Goal: Information Seeking & Learning: Learn about a topic

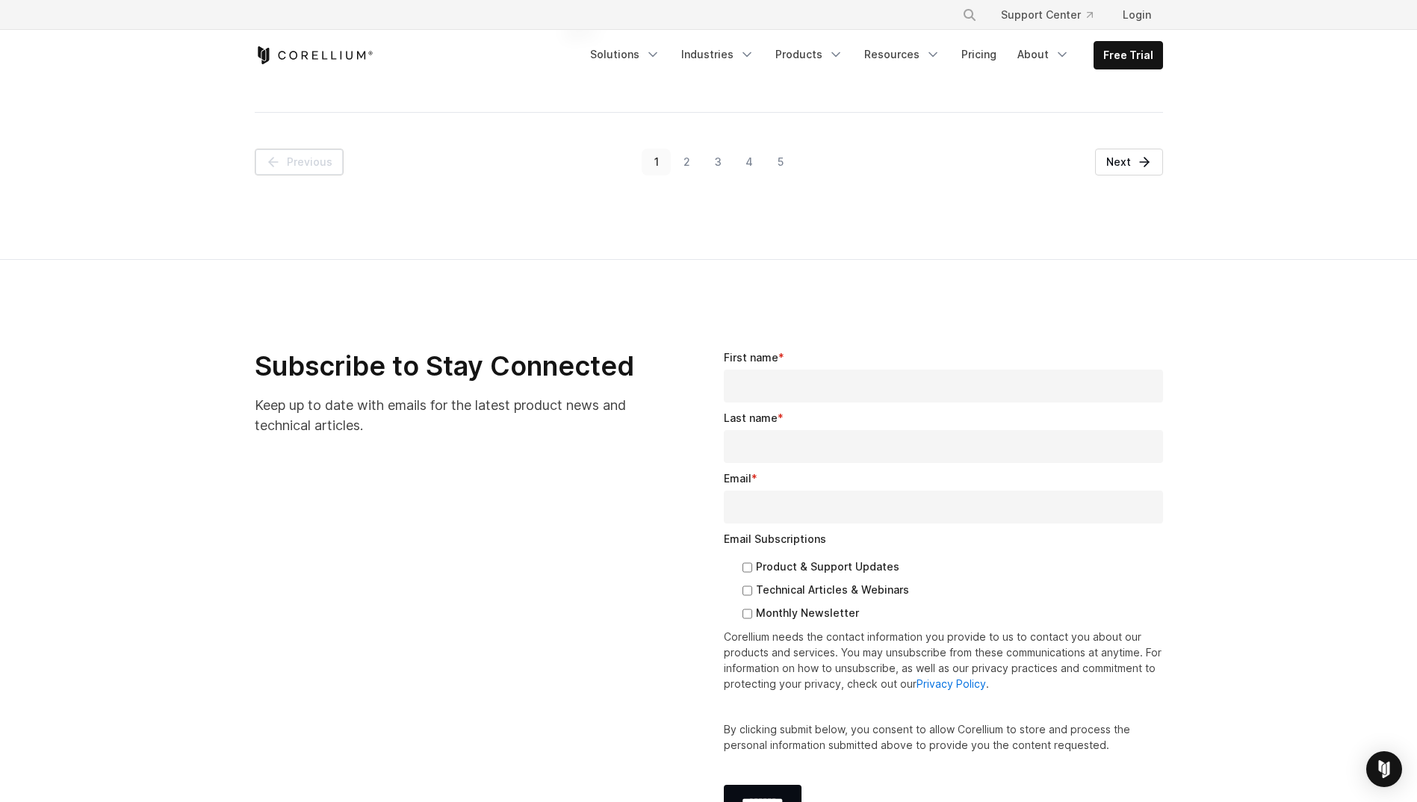
scroll to position [2091, 0]
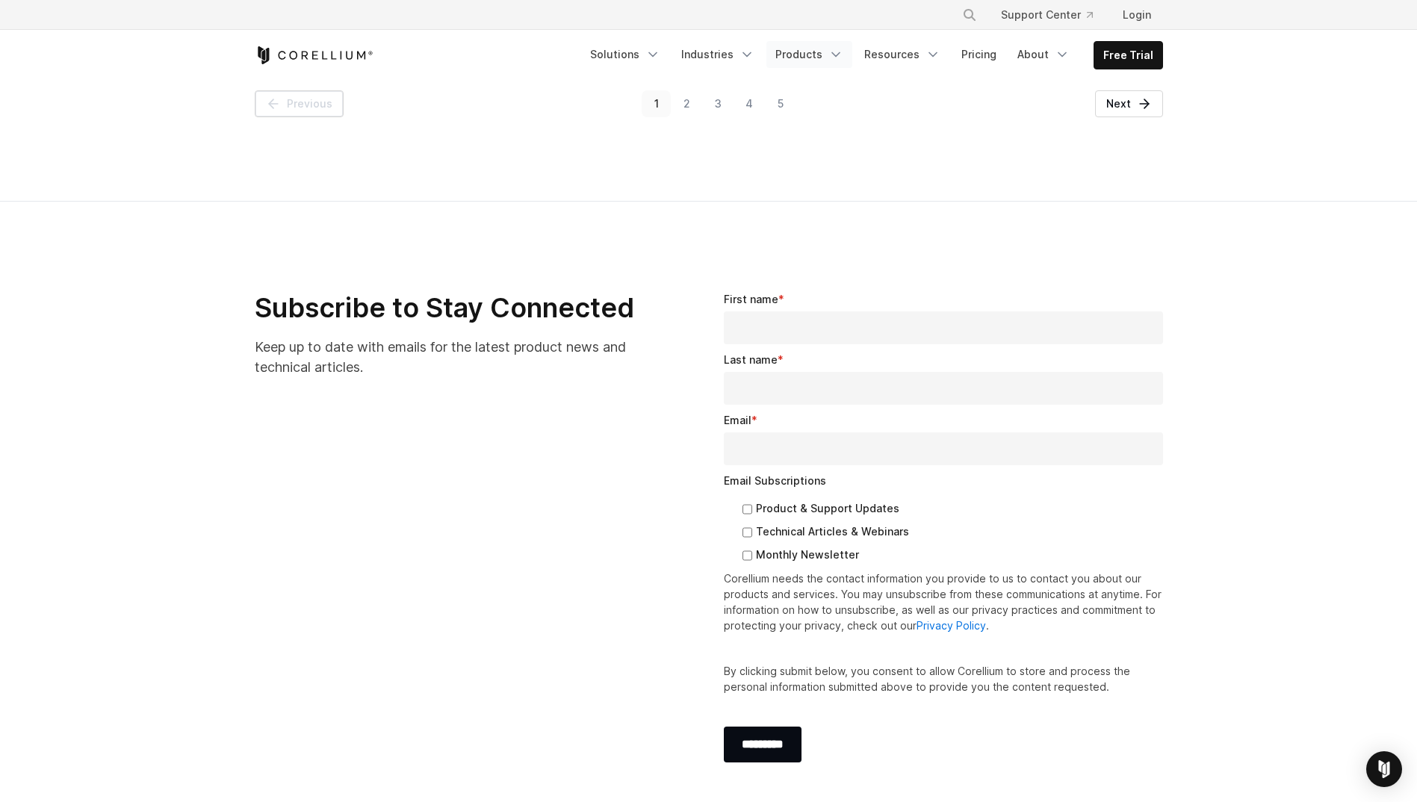
click at [813, 59] on link "Products" at bounding box center [809, 54] width 86 height 27
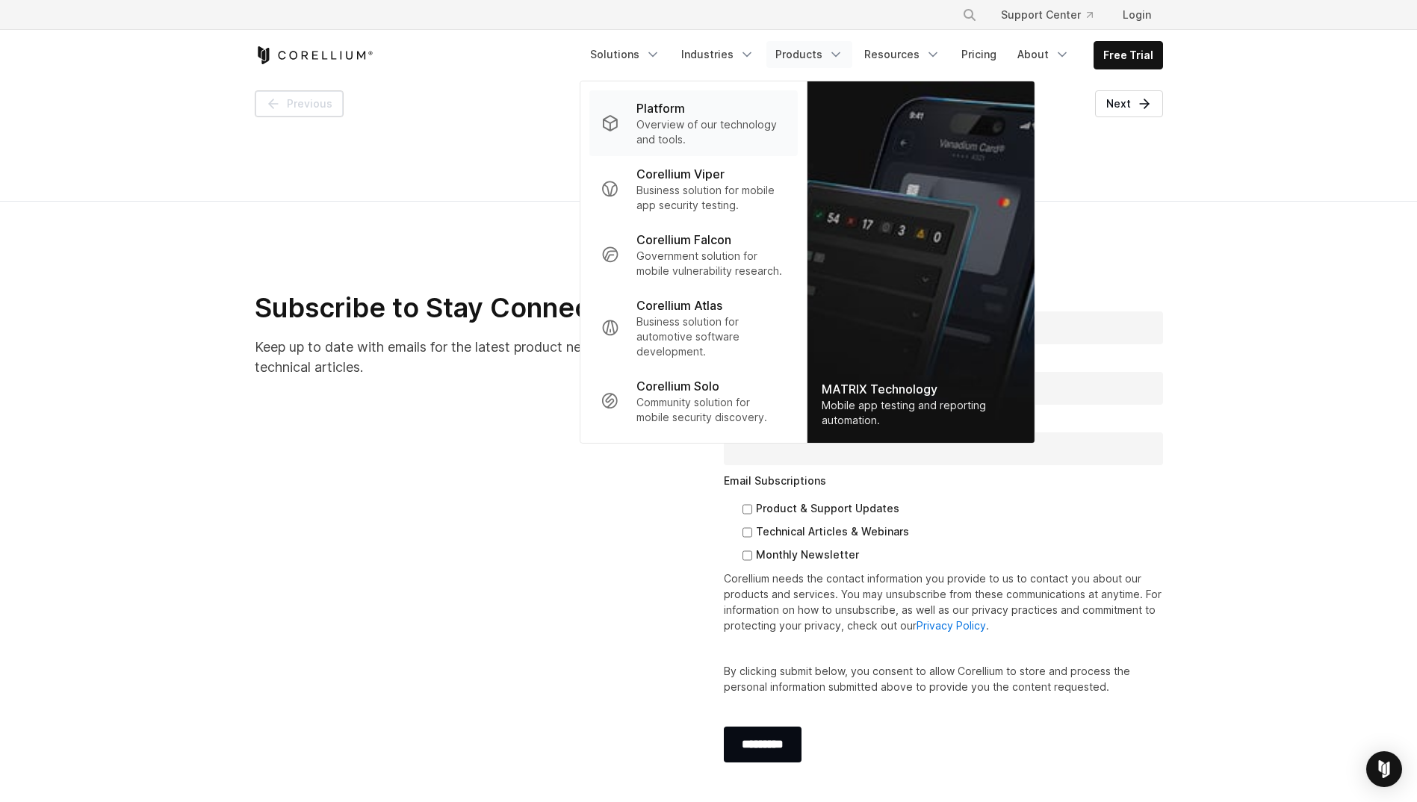
click at [725, 123] on p "Overview of our technology and tools." at bounding box center [710, 132] width 149 height 30
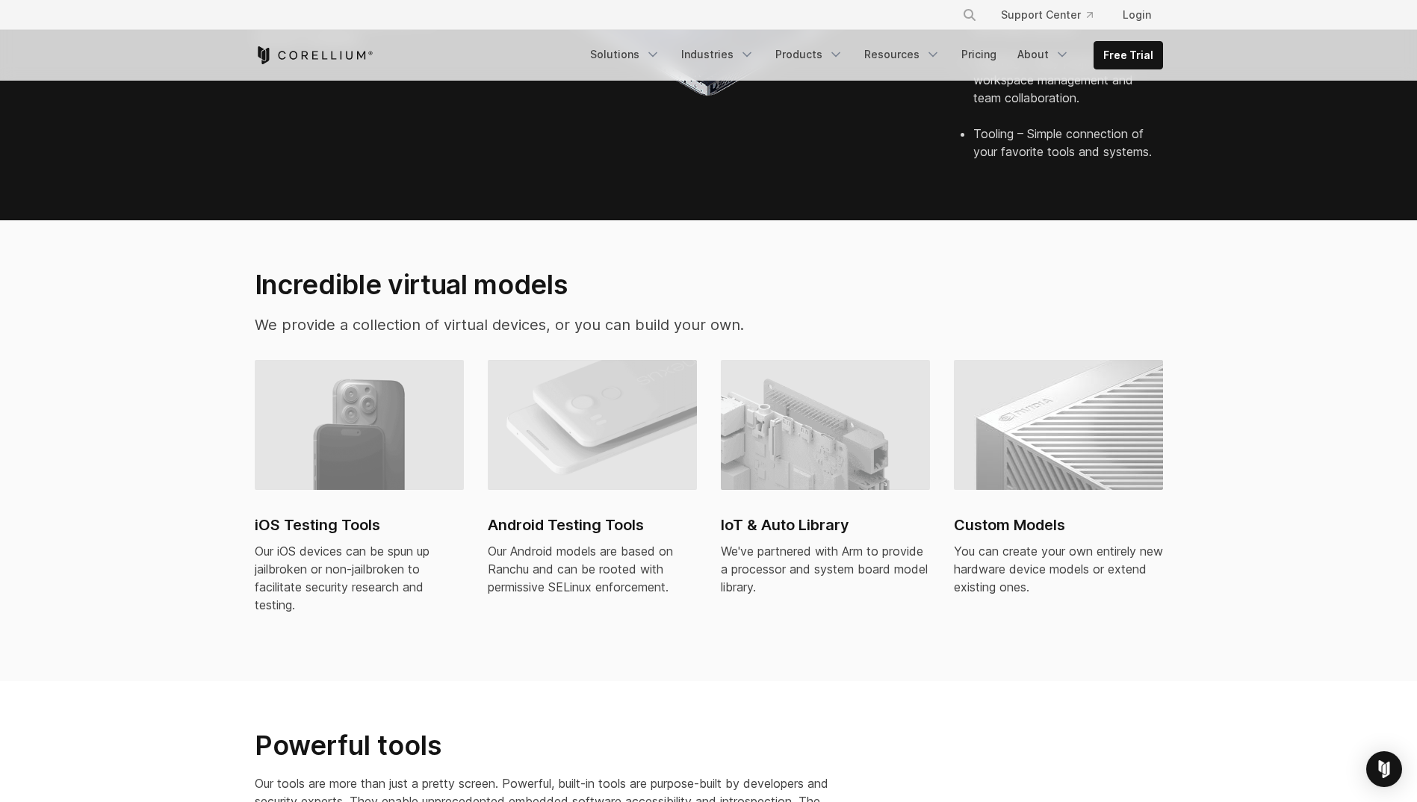
scroll to position [971, 0]
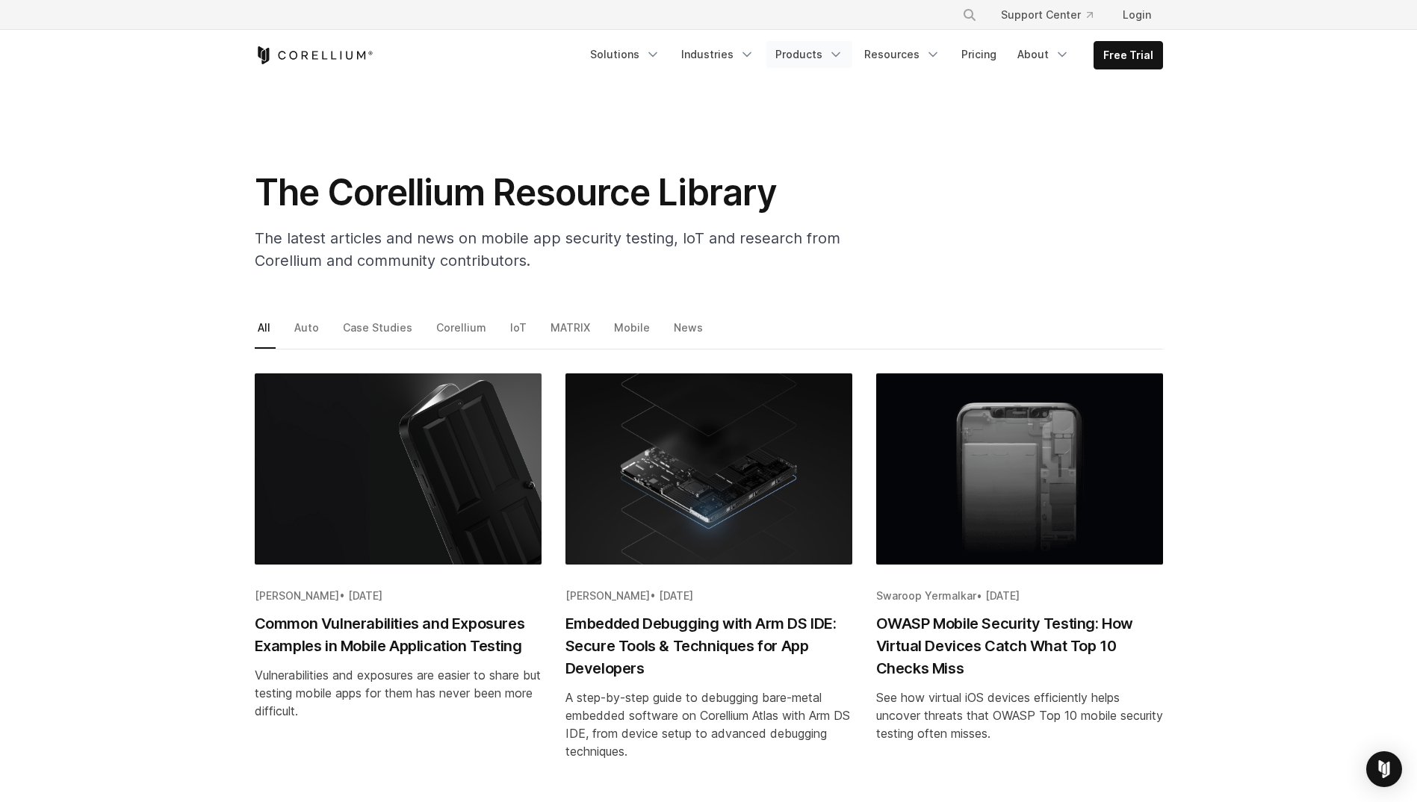
click at [819, 53] on link "Products" at bounding box center [809, 54] width 86 height 27
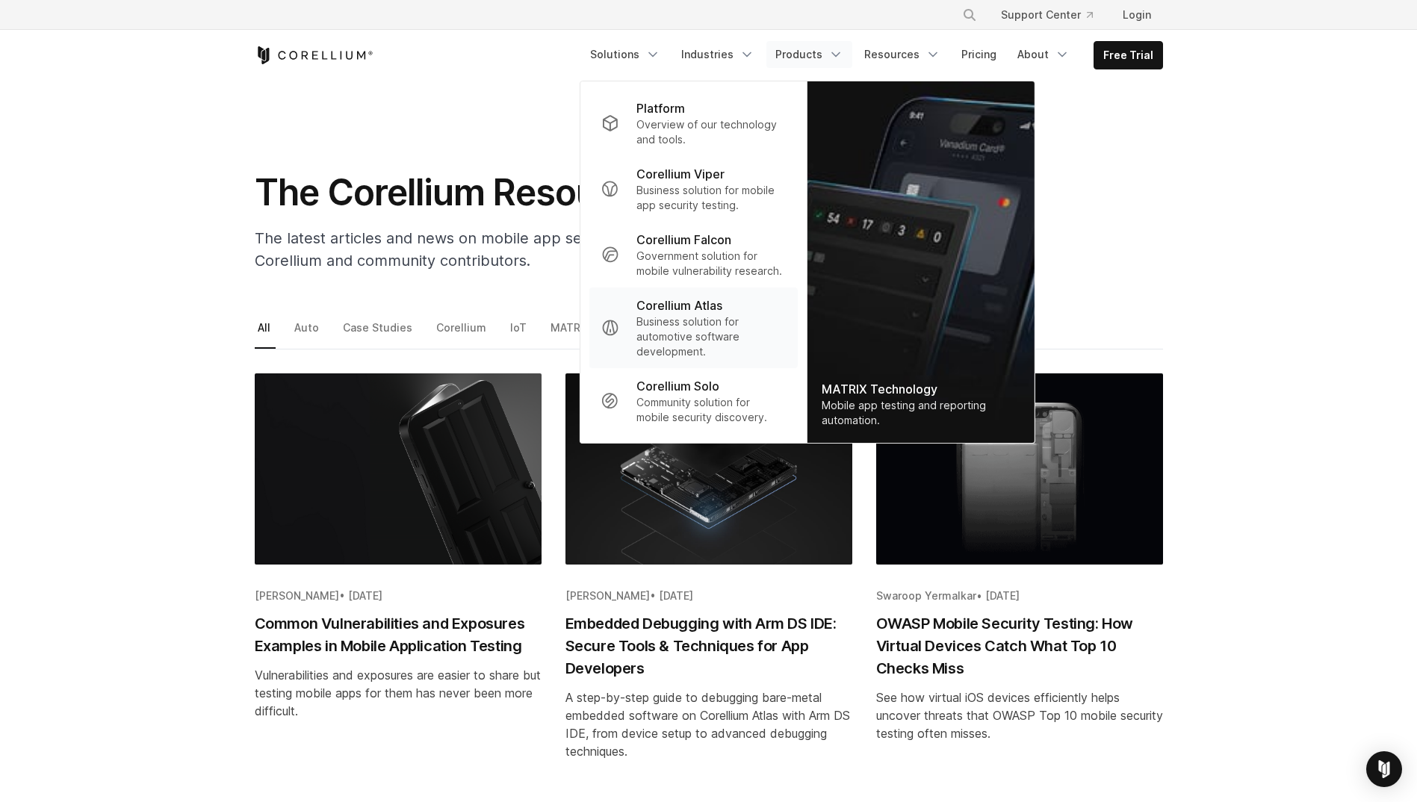
click at [748, 315] on p "Business solution for automotive software development." at bounding box center [710, 336] width 149 height 45
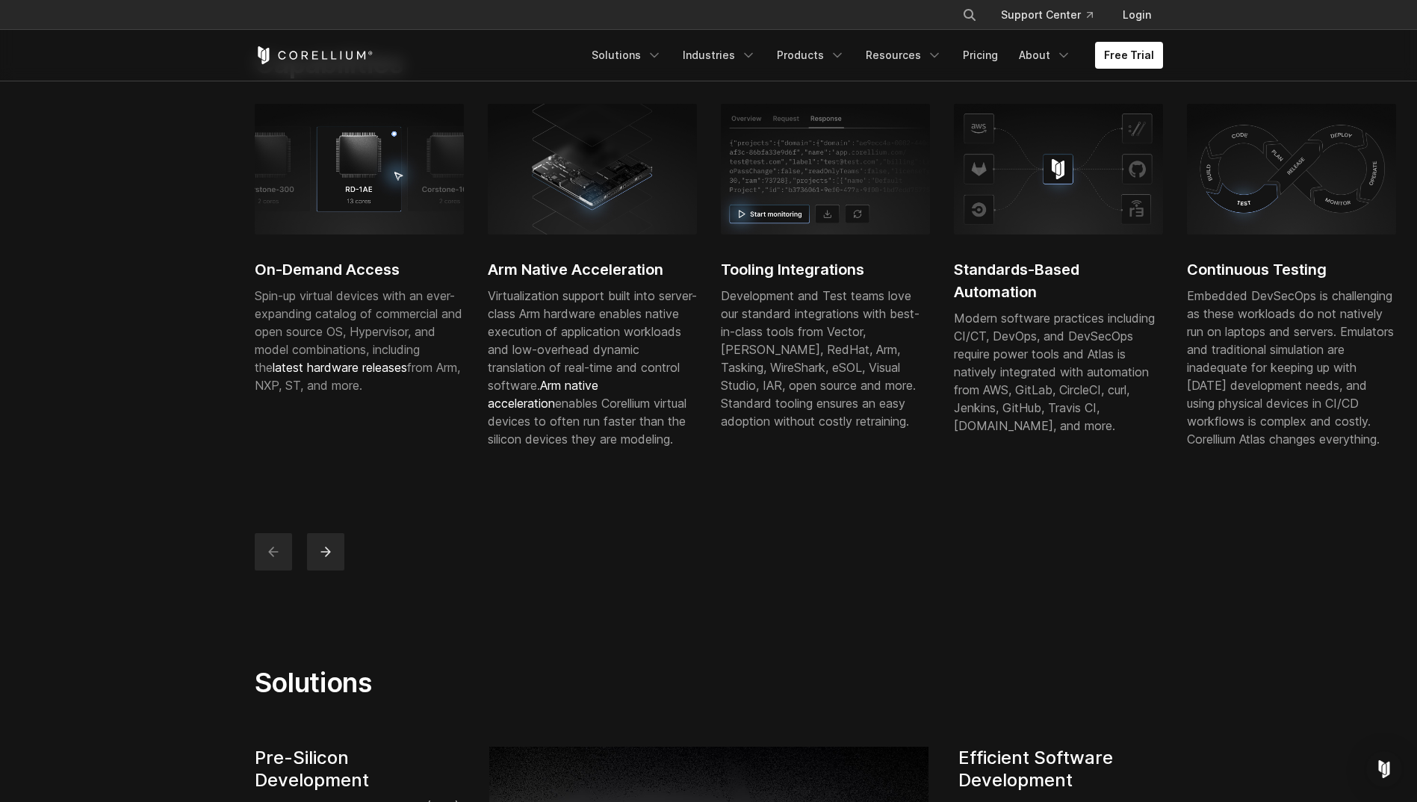
scroll to position [299, 0]
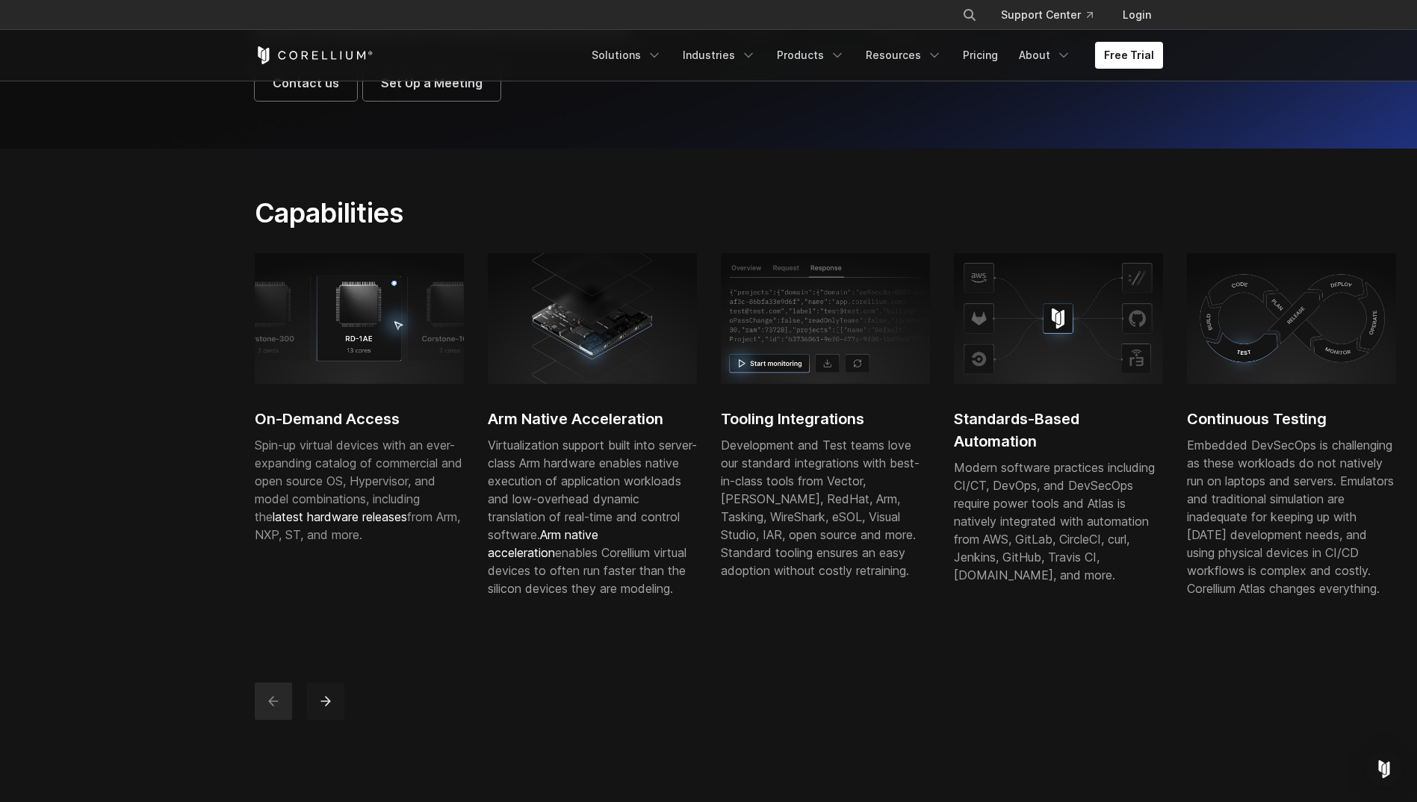
click at [315, 715] on button "next" at bounding box center [325, 701] width 37 height 37
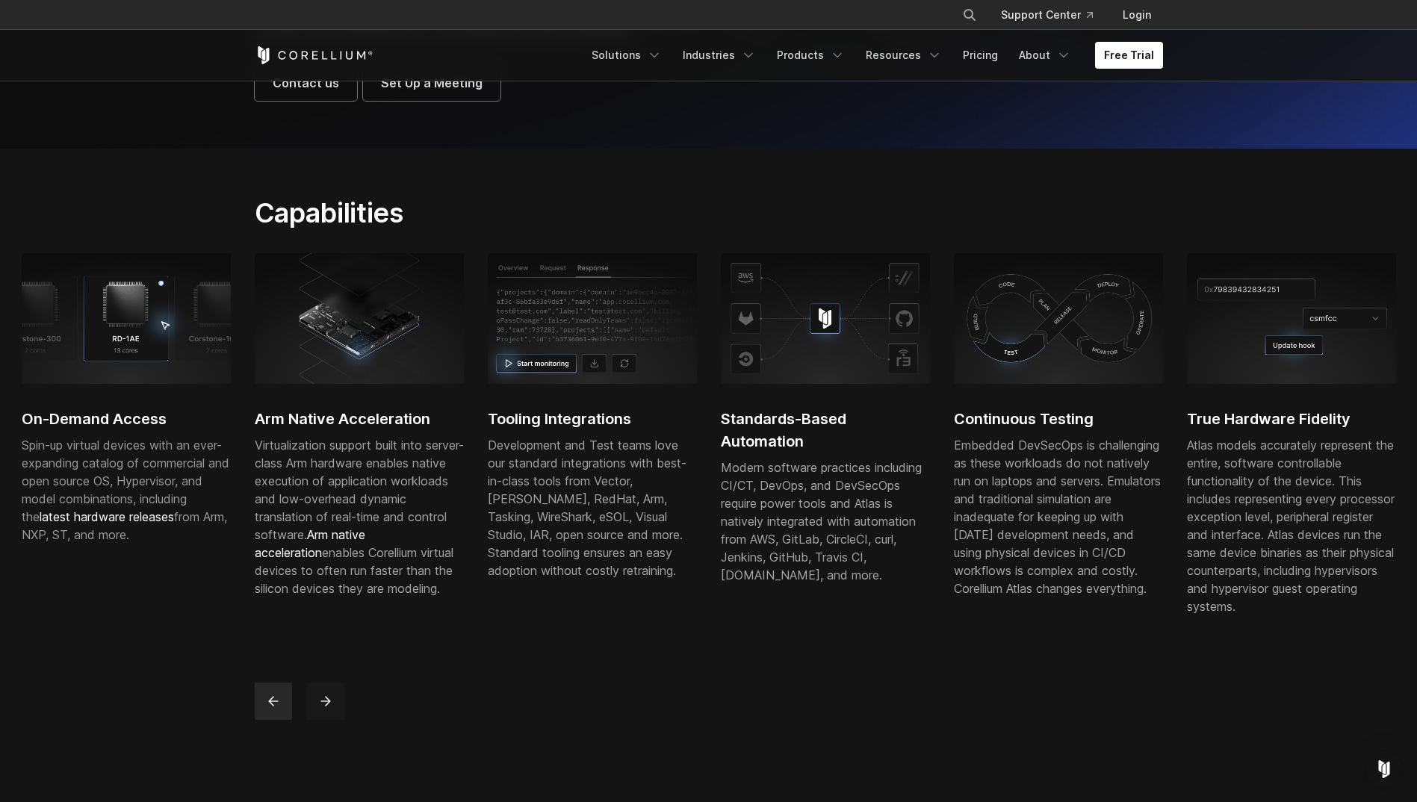
click at [315, 715] on button "next" at bounding box center [325, 701] width 37 height 37
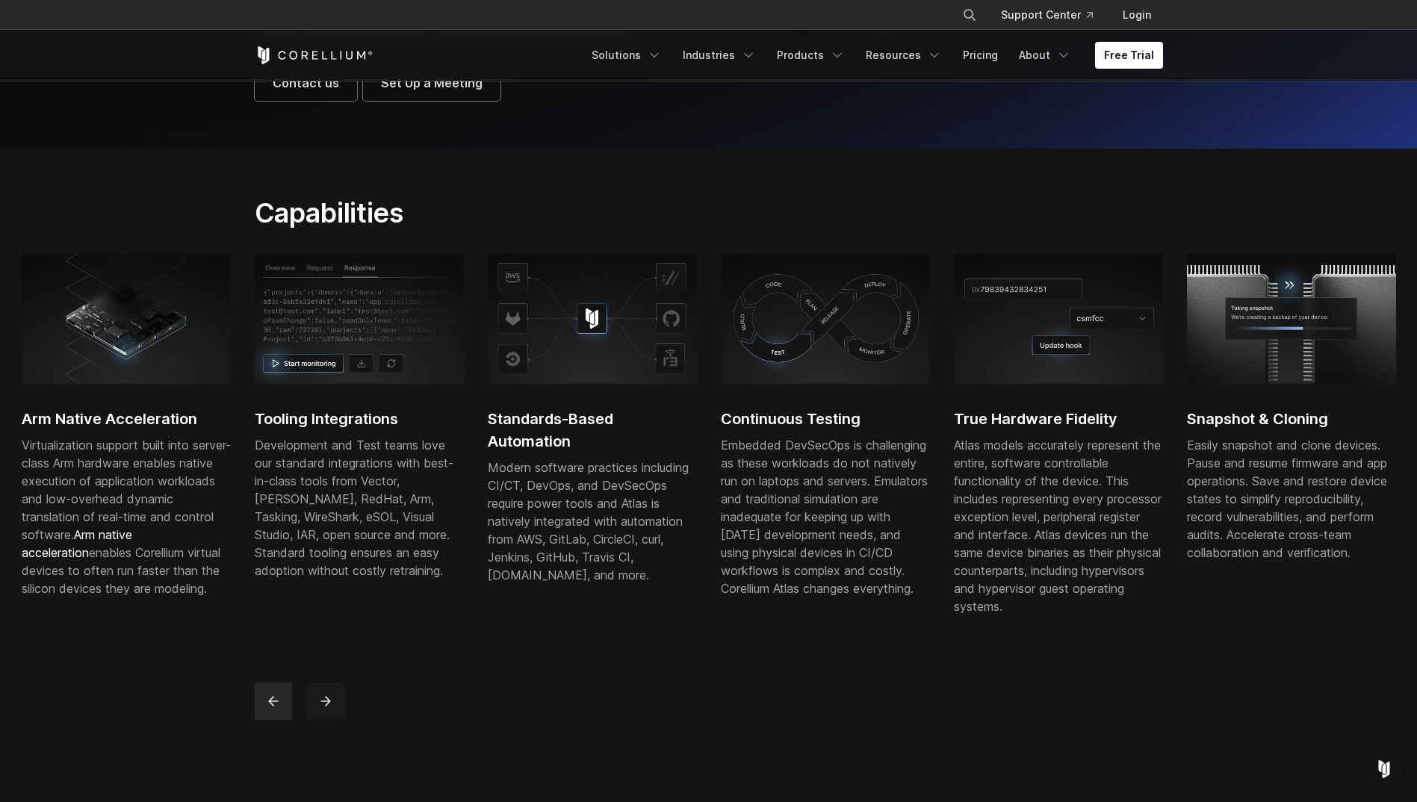
click at [315, 715] on button "next" at bounding box center [325, 701] width 37 height 37
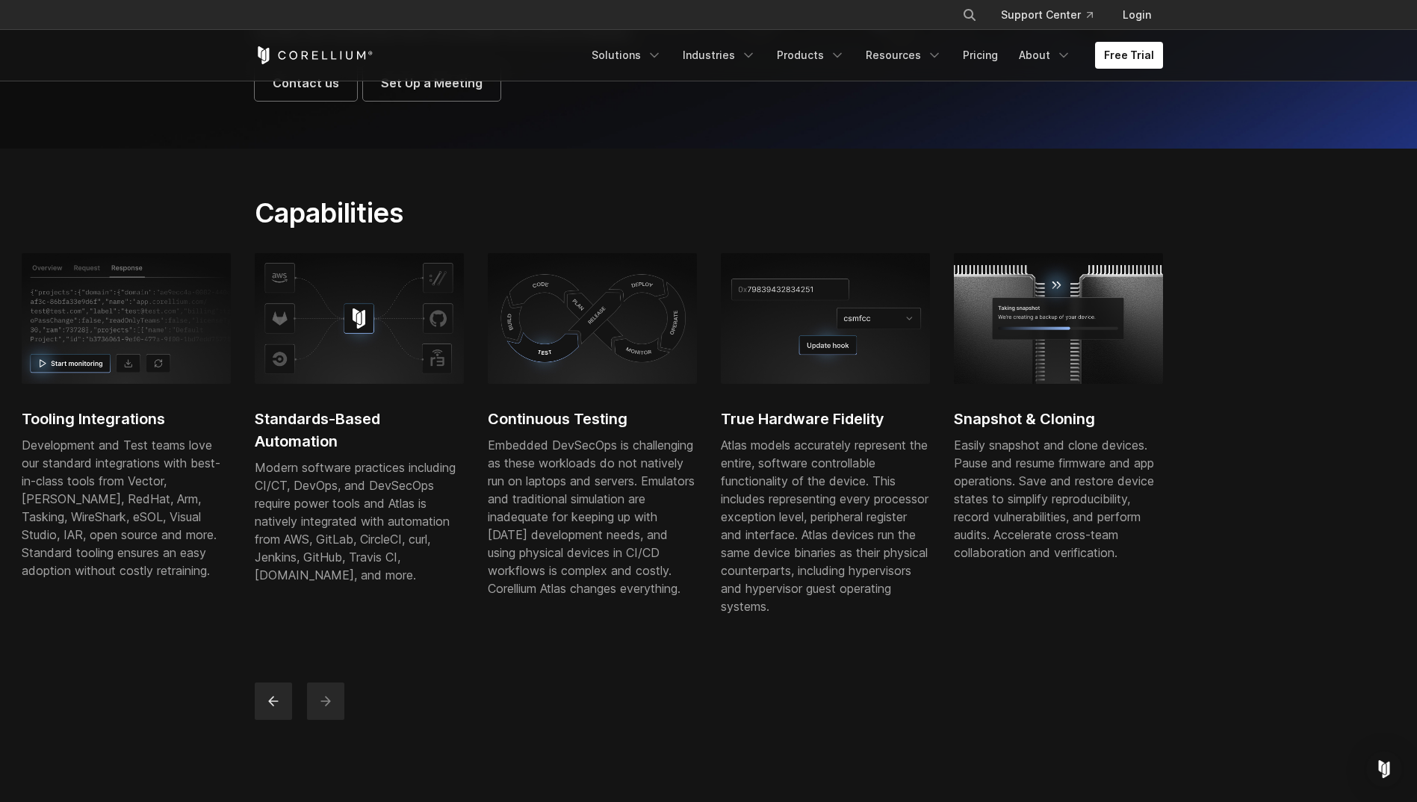
click at [315, 715] on button "next" at bounding box center [325, 701] width 37 height 37
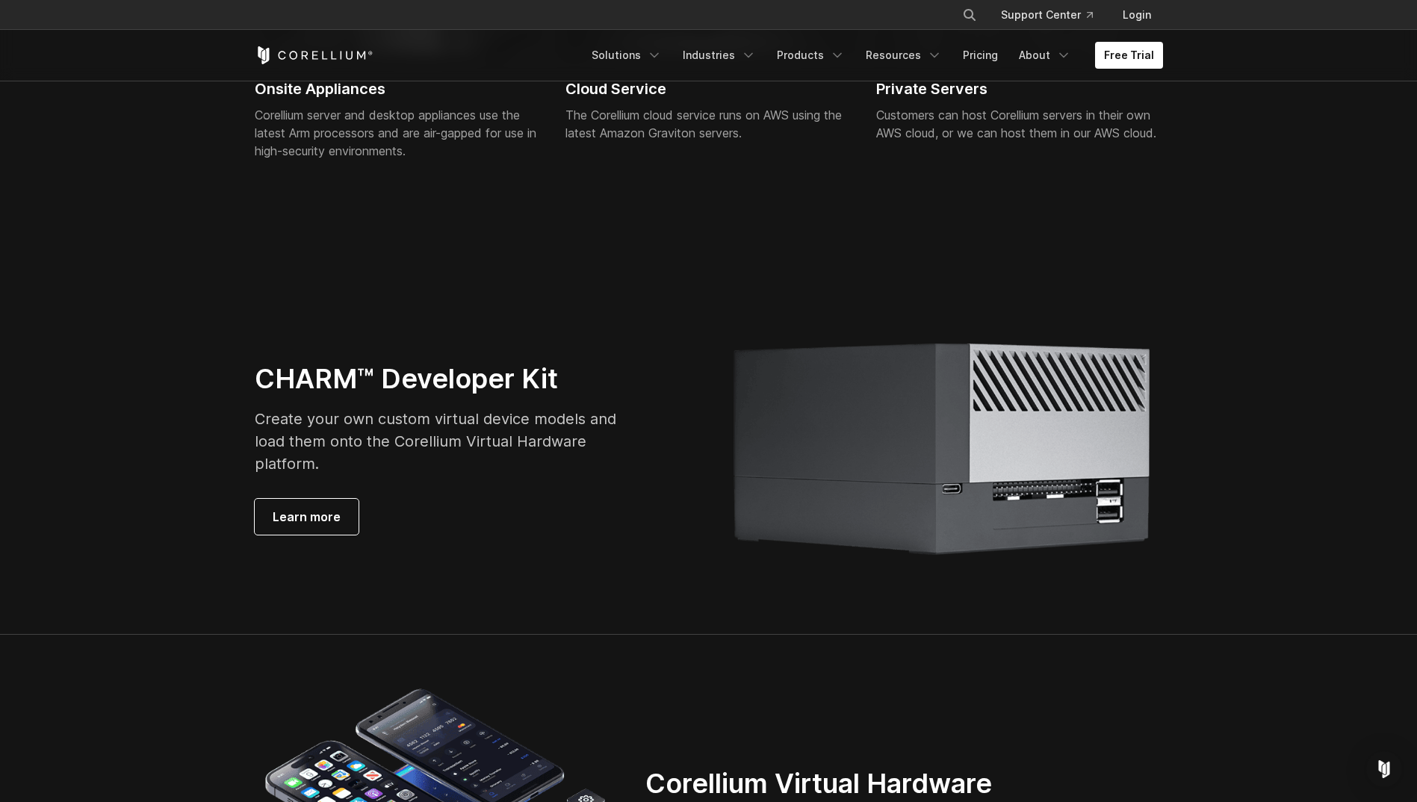
scroll to position [3884, 0]
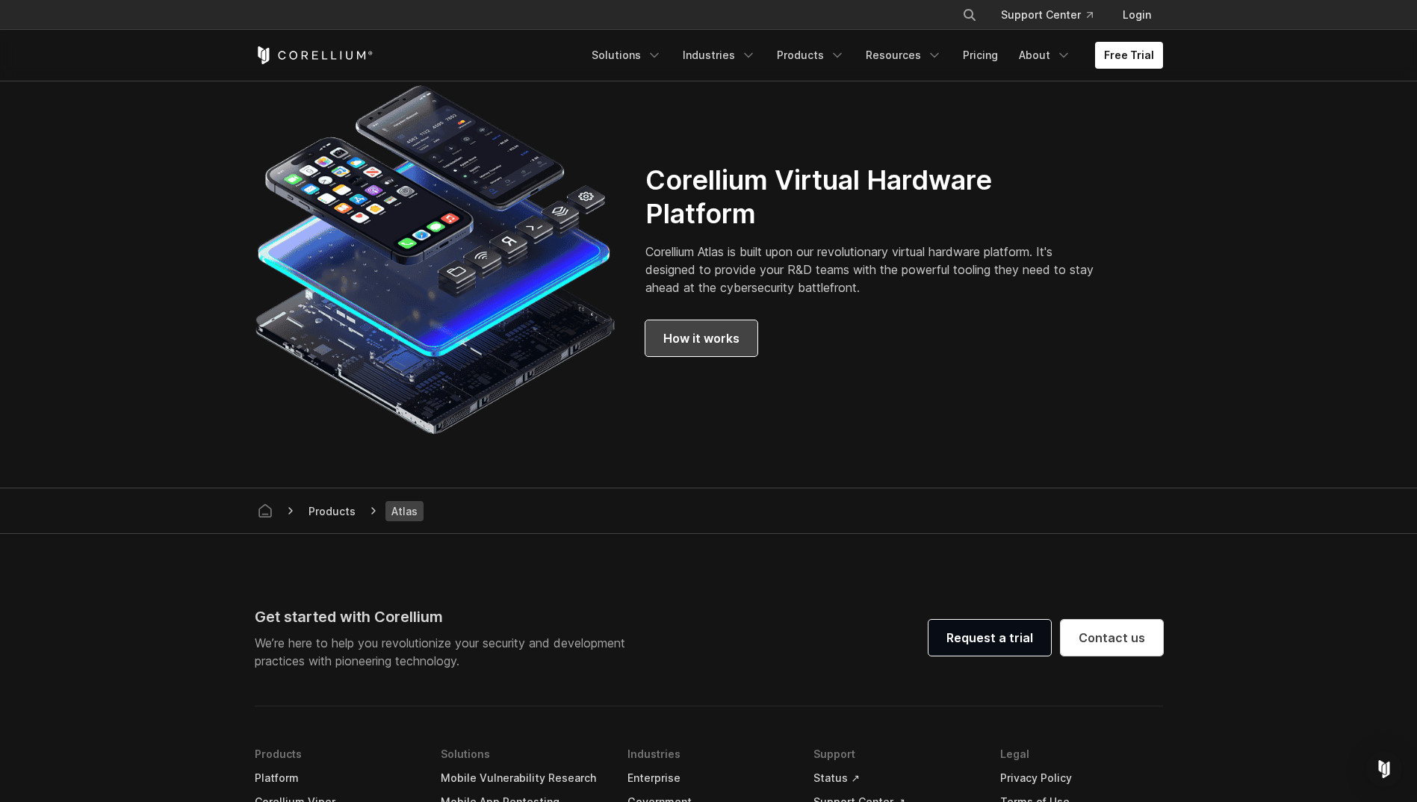
click at [689, 347] on span "How it works" at bounding box center [701, 338] width 76 height 18
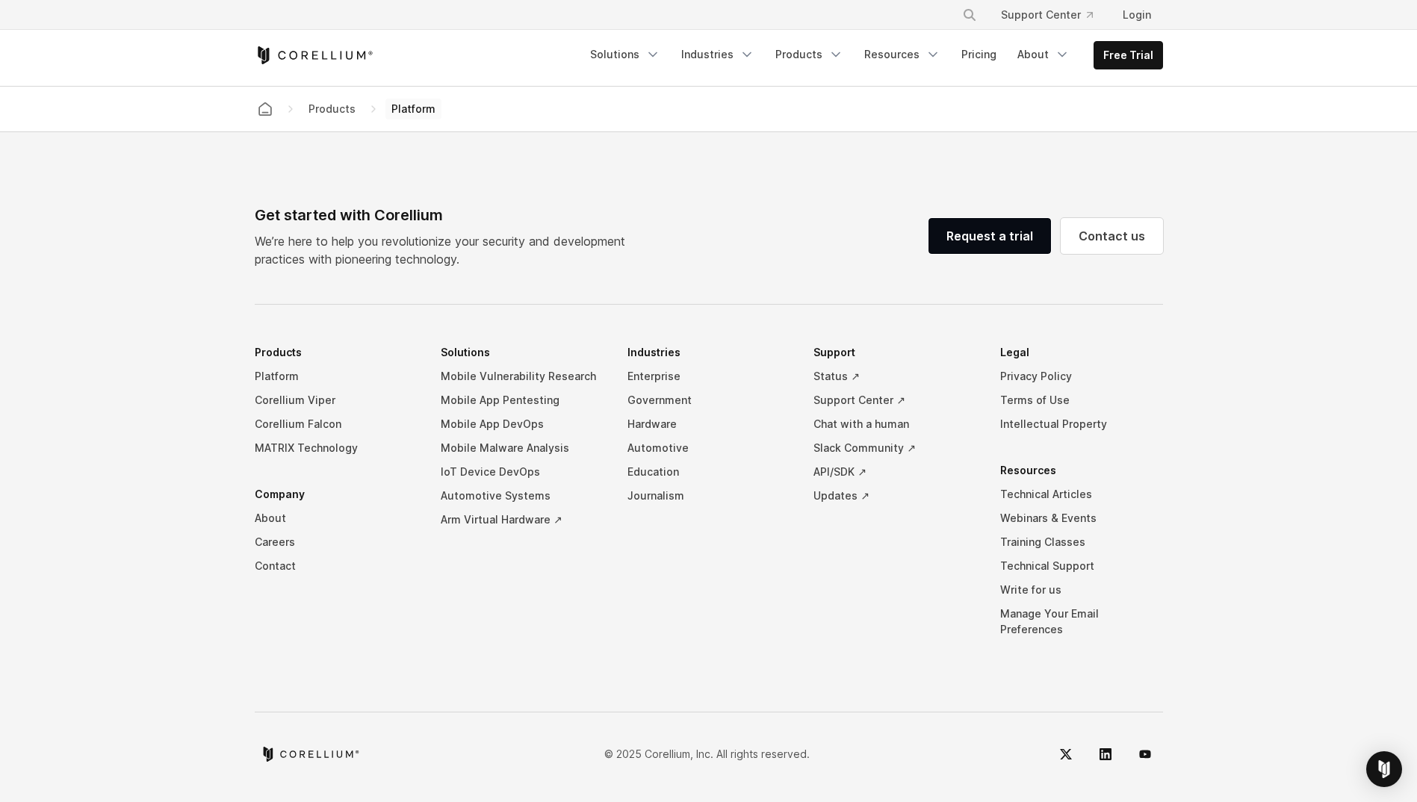
scroll to position [6974, 0]
click at [838, 55] on icon "Navigation Menu" at bounding box center [835, 54] width 15 height 15
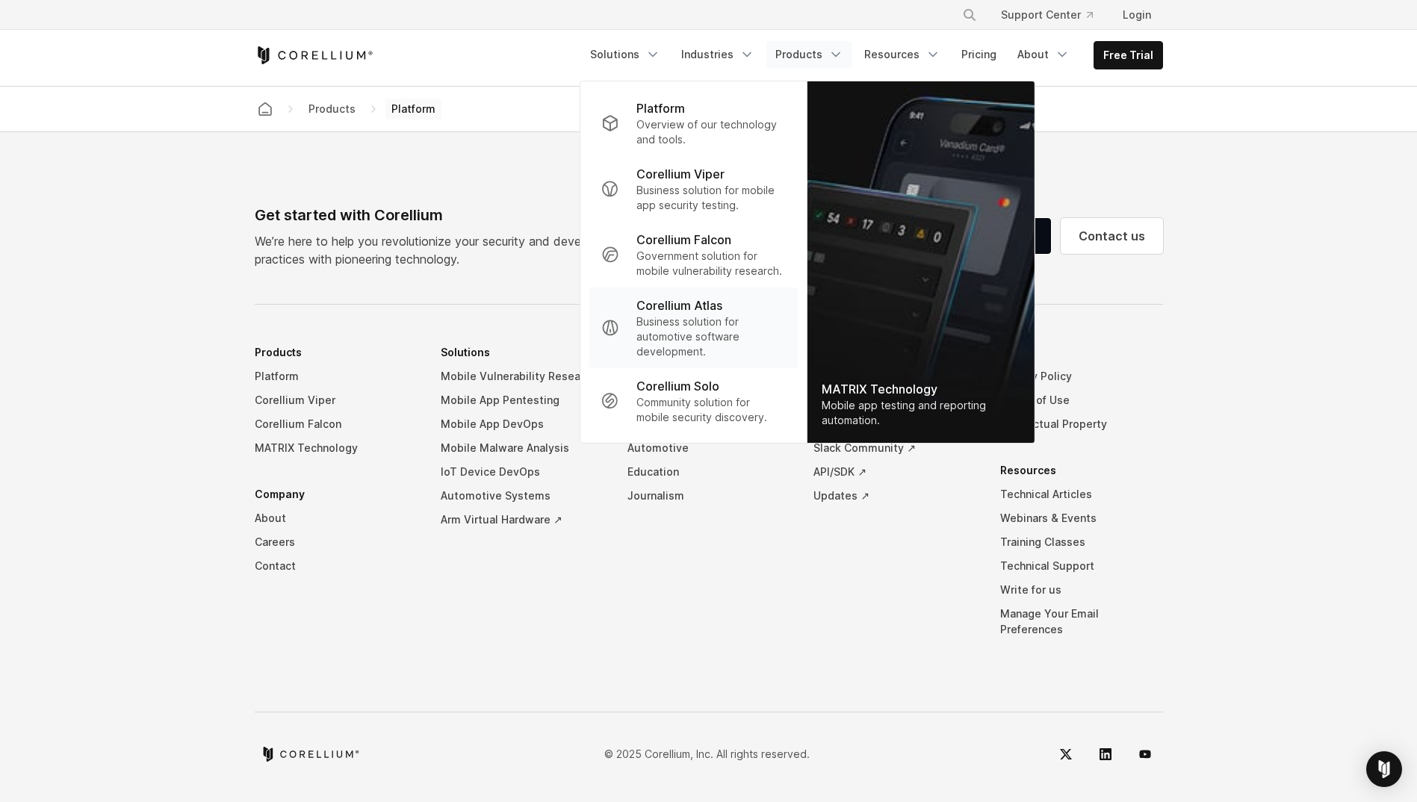
click at [721, 313] on p "Corellium Atlas" at bounding box center [679, 306] width 86 height 18
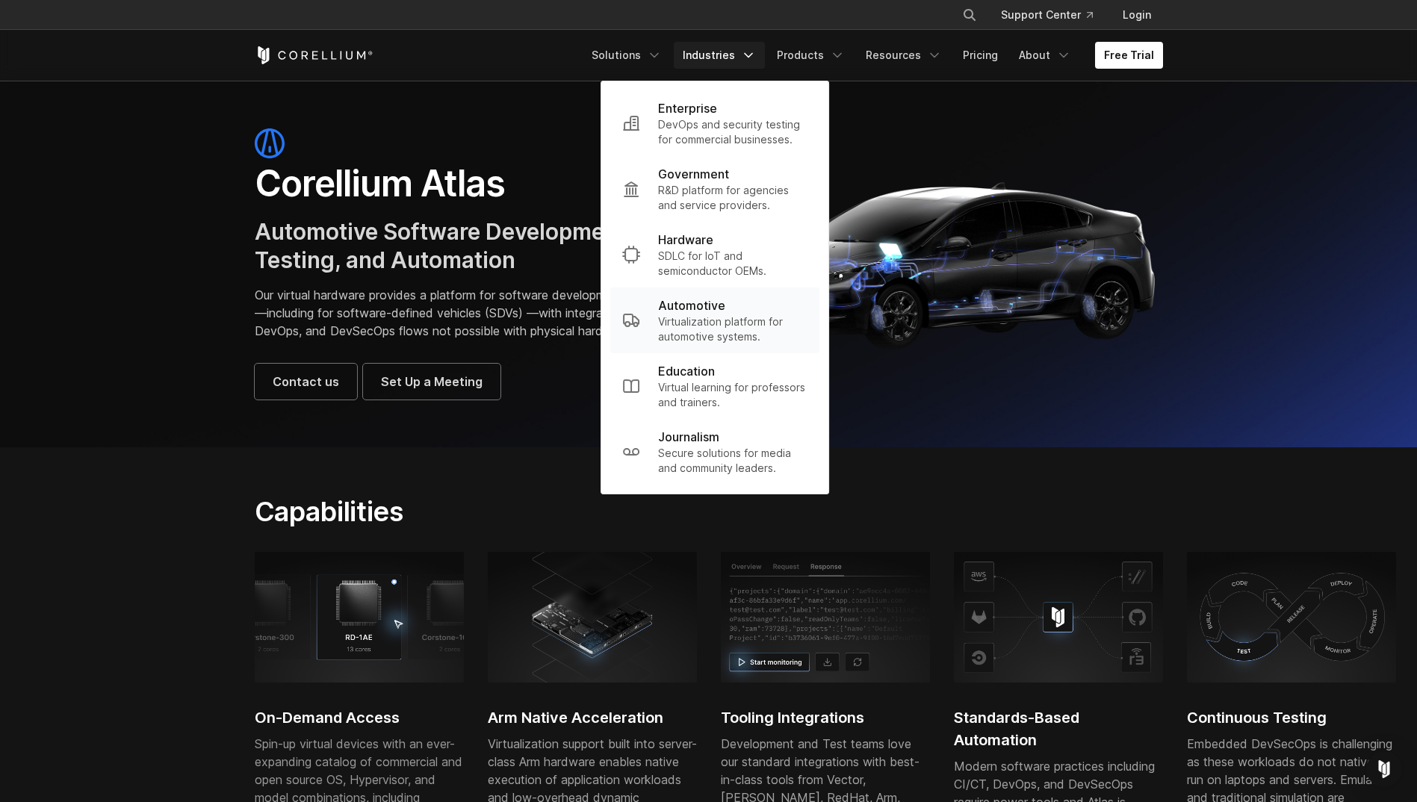
click at [723, 314] on p "Automotive" at bounding box center [691, 306] width 67 height 18
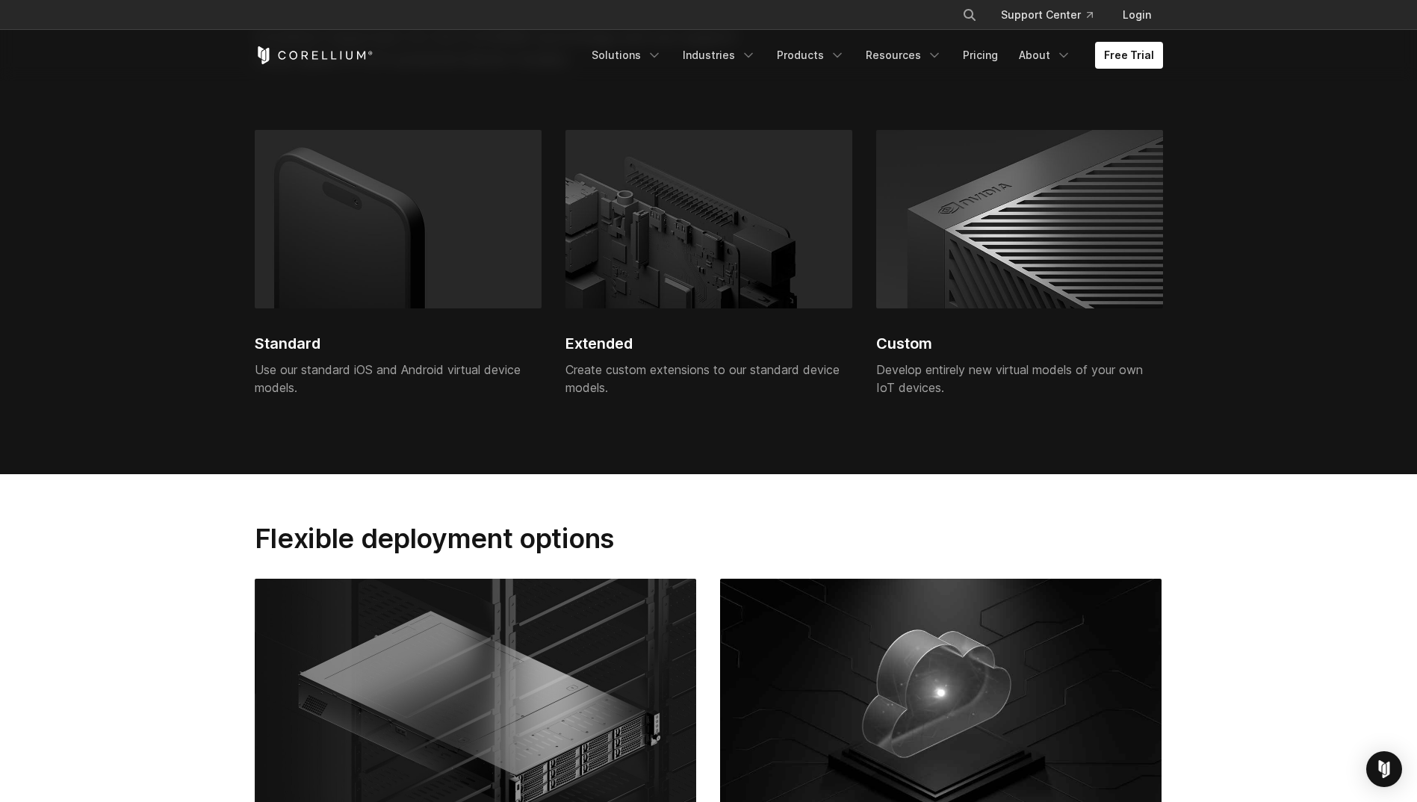
scroll to position [3959, 0]
